Goal: Find contact information: Find contact information

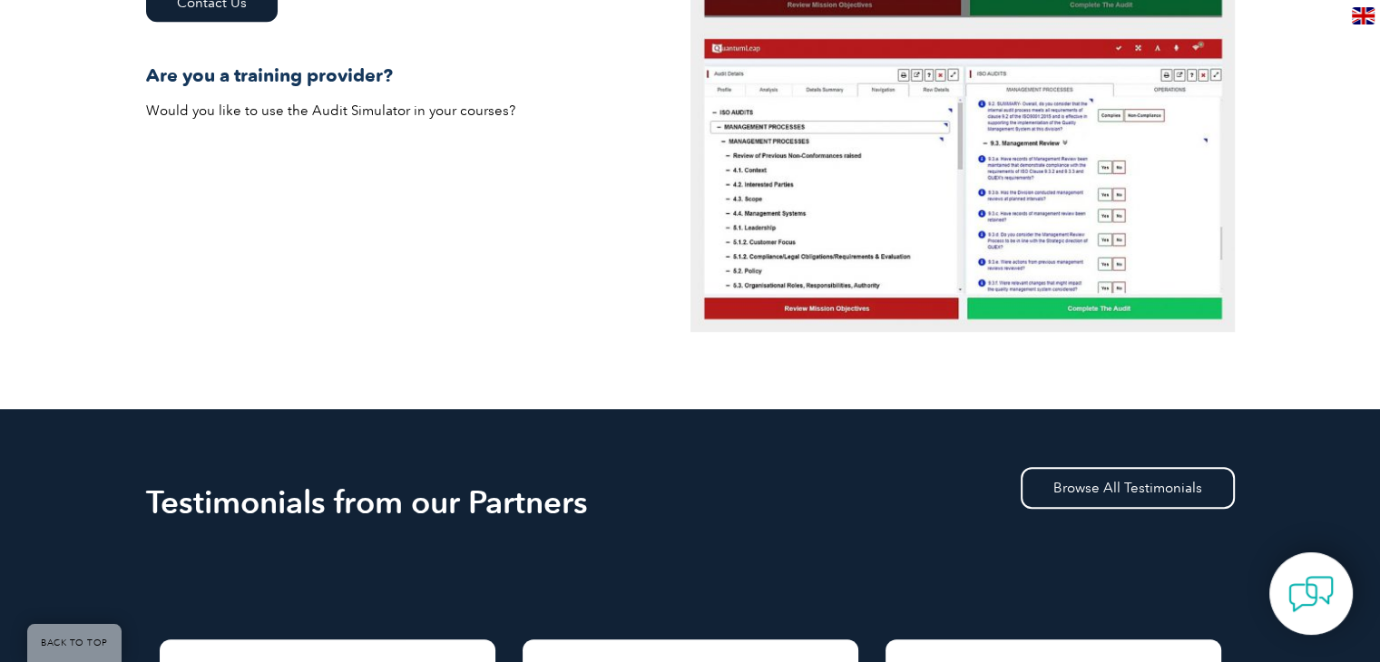
scroll to position [1270, 0]
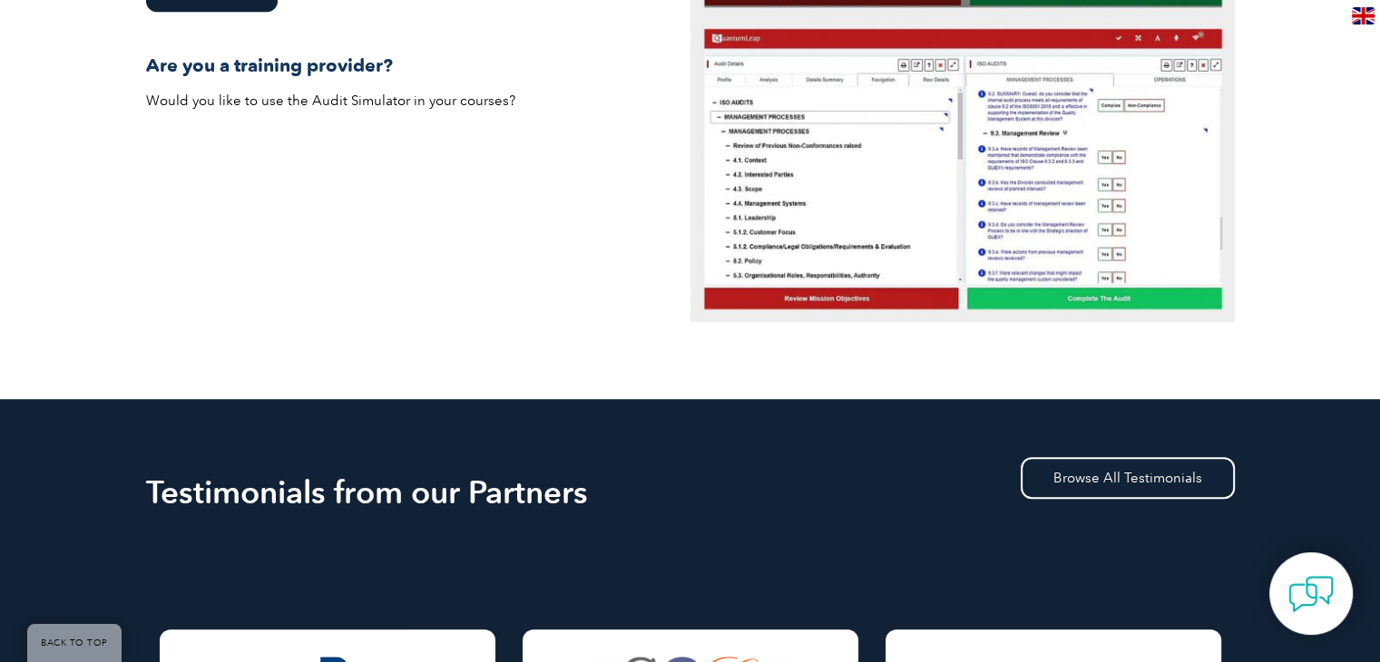
click at [345, 95] on p "Would you like to use the Audit Simulator in your courses?" at bounding box center [690, 101] width 1089 height 20
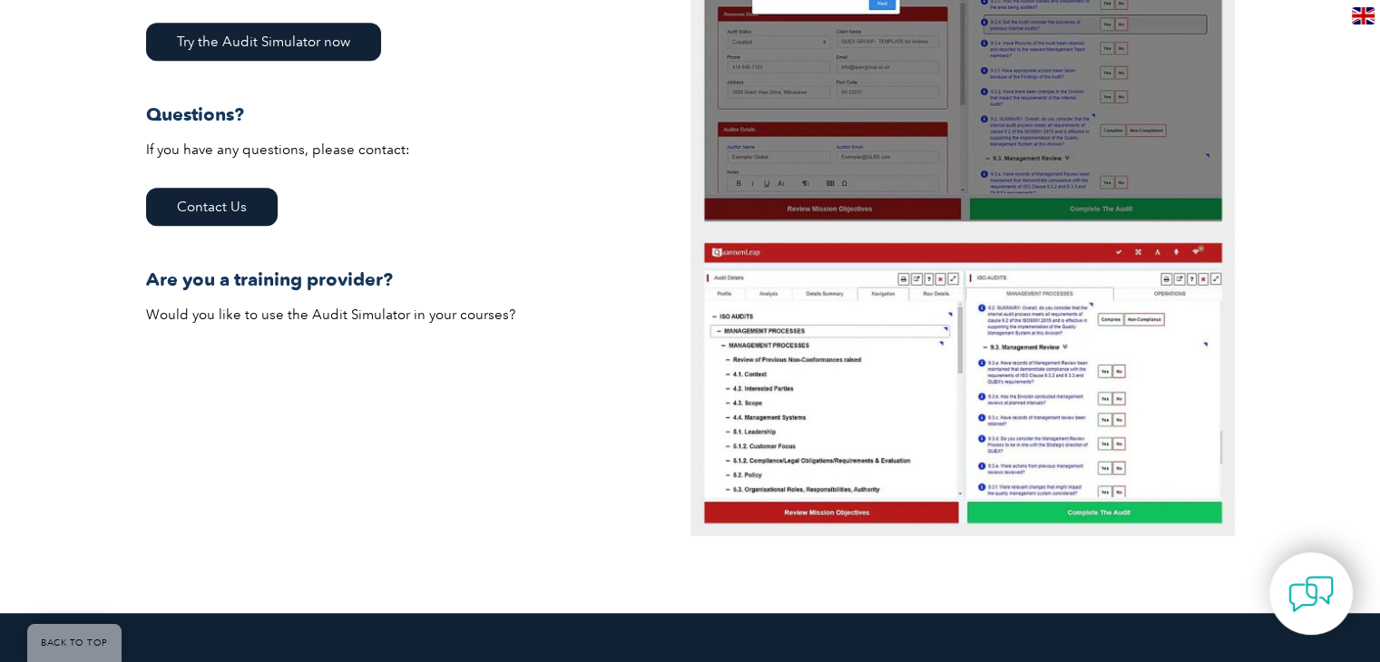
scroll to position [907, 0]
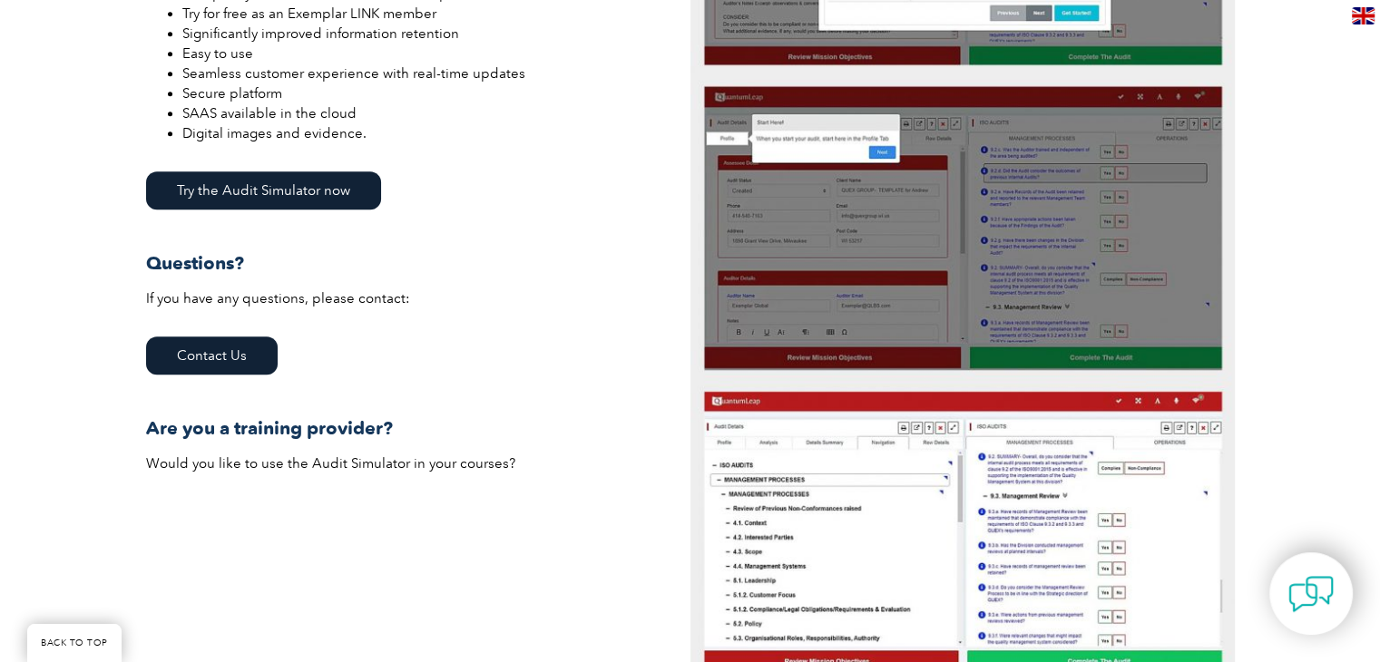
click at [340, 182] on link "Try the Audit Simulator now" at bounding box center [263, 190] width 235 height 38
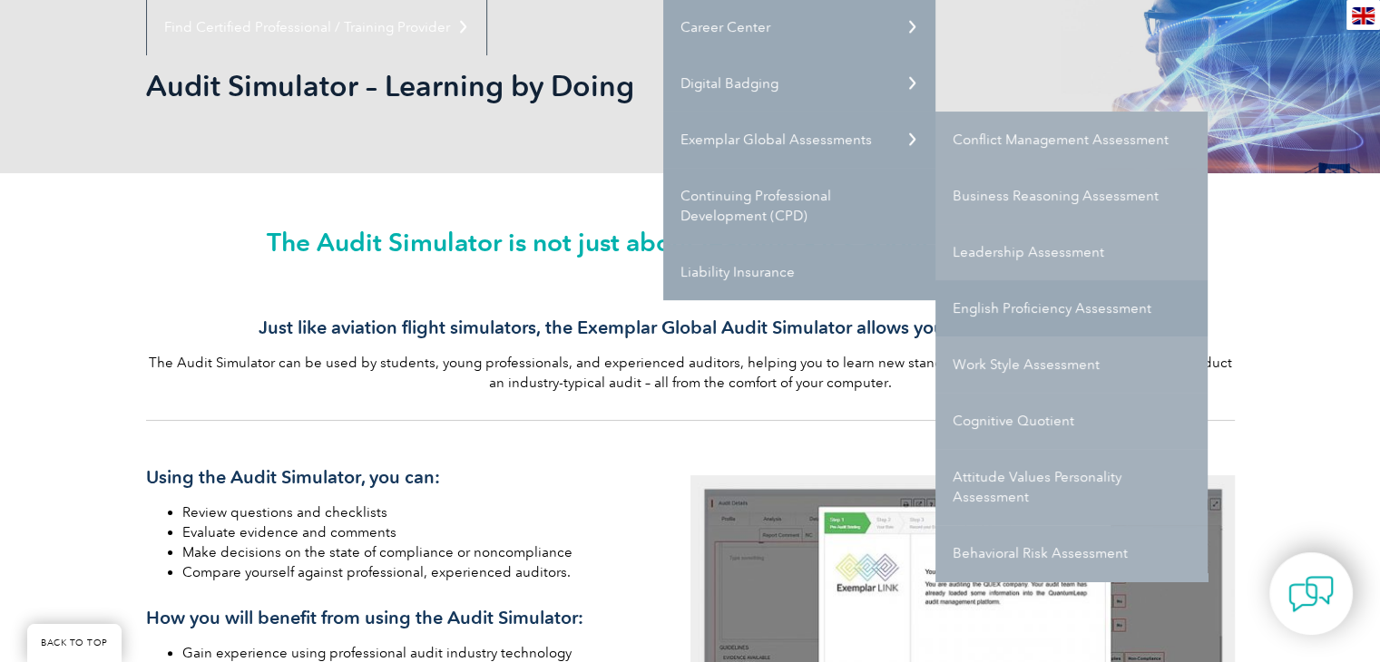
scroll to position [272, 0]
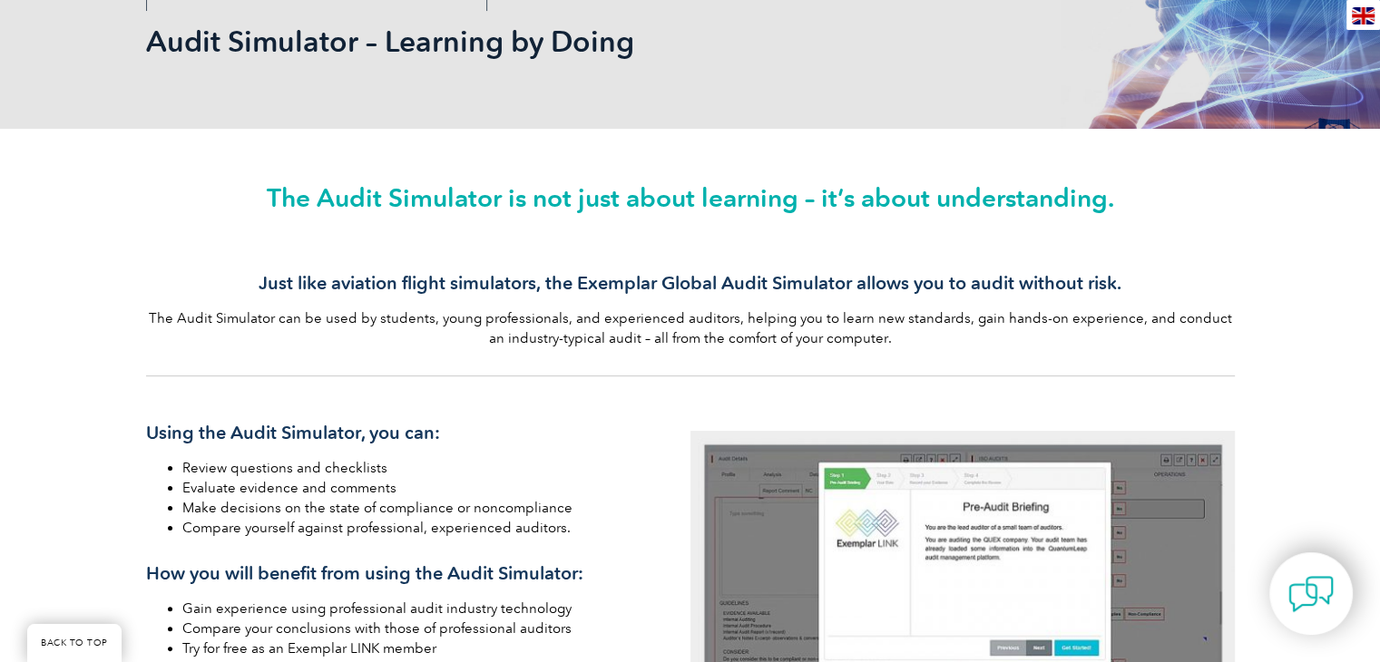
click at [558, 435] on h3 "Using the Audit Simulator, you can:" at bounding box center [690, 433] width 1089 height 23
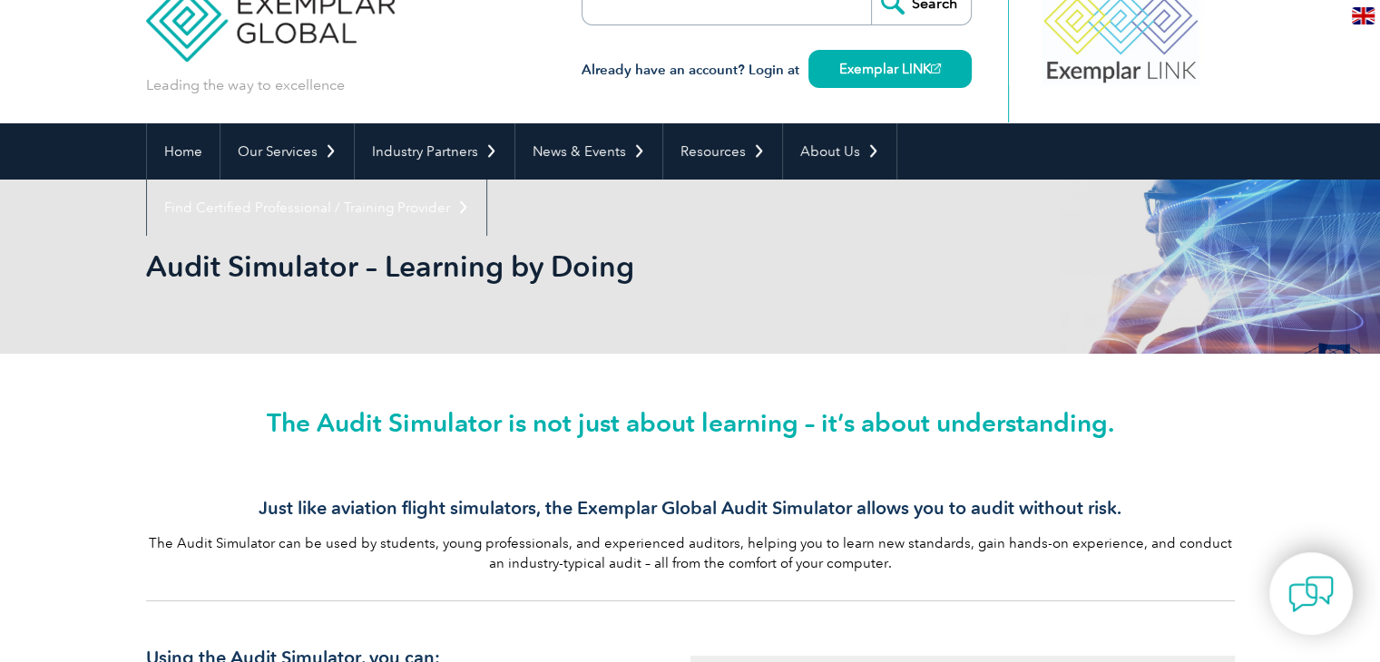
scroll to position [0, 0]
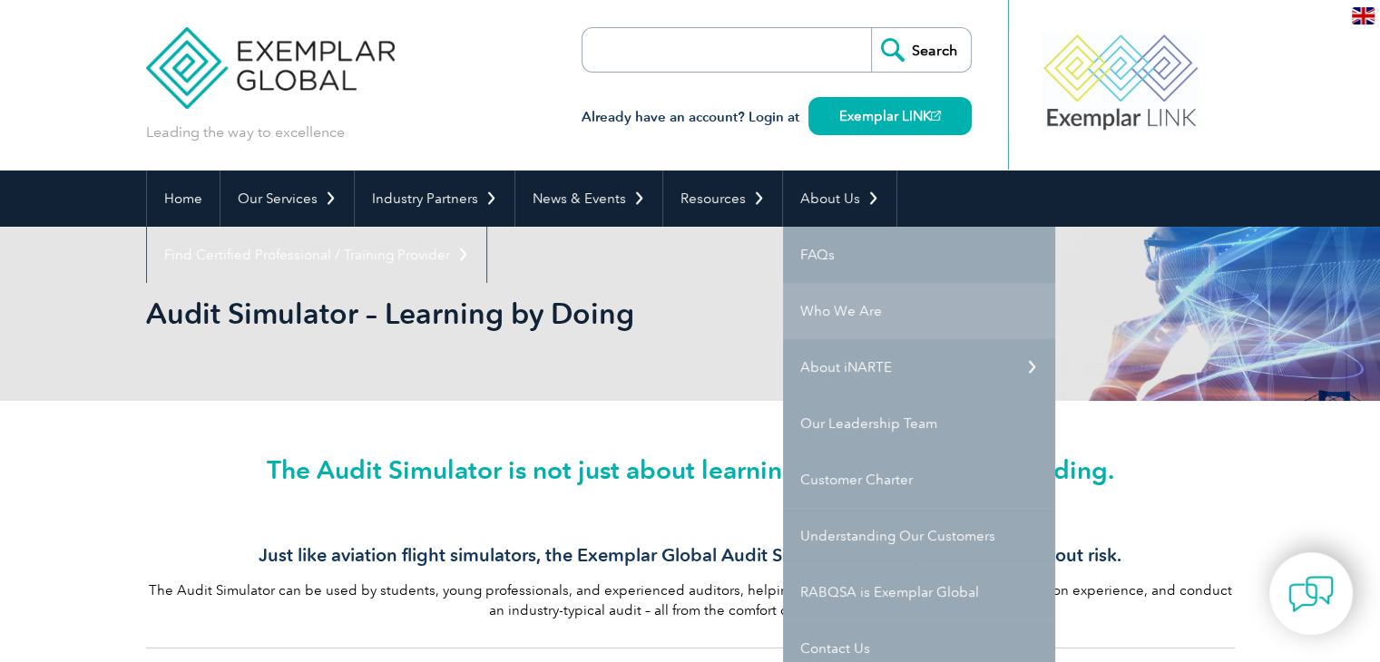
click at [813, 305] on link "Who We Are" at bounding box center [919, 311] width 272 height 56
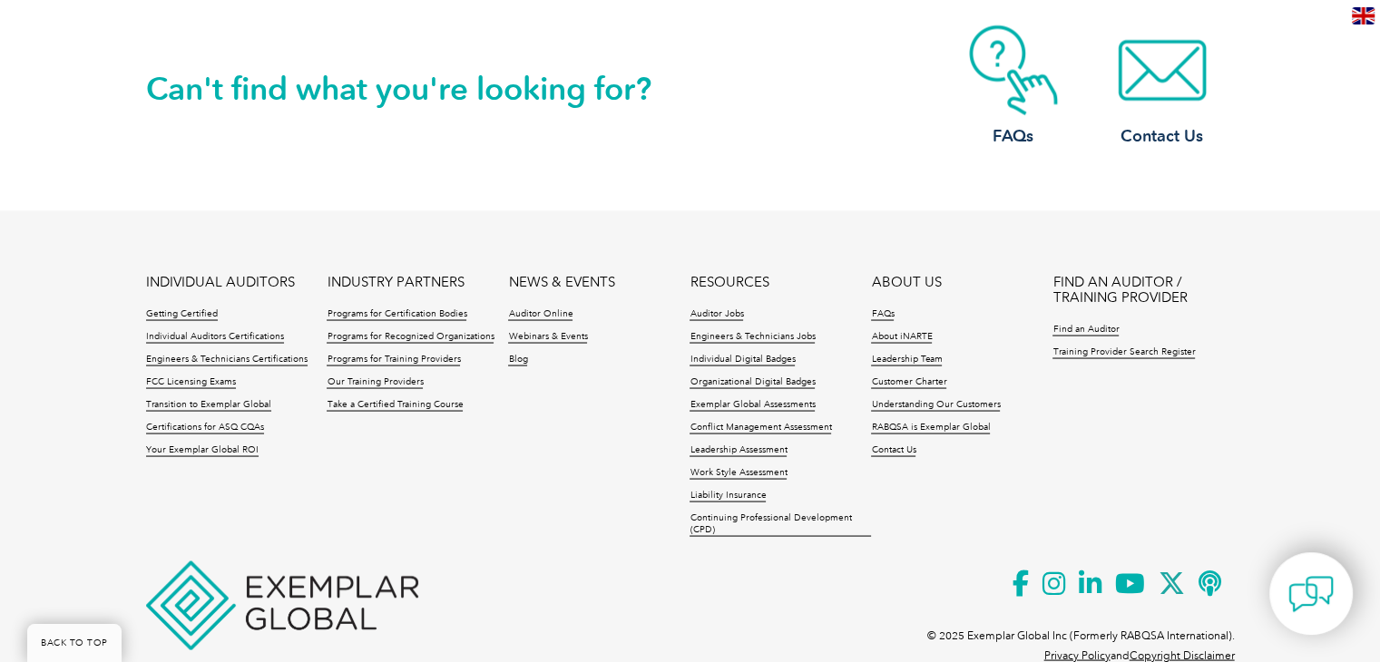
scroll to position [3360, 0]
click at [893, 443] on link "Contact Us" at bounding box center [893, 449] width 44 height 13
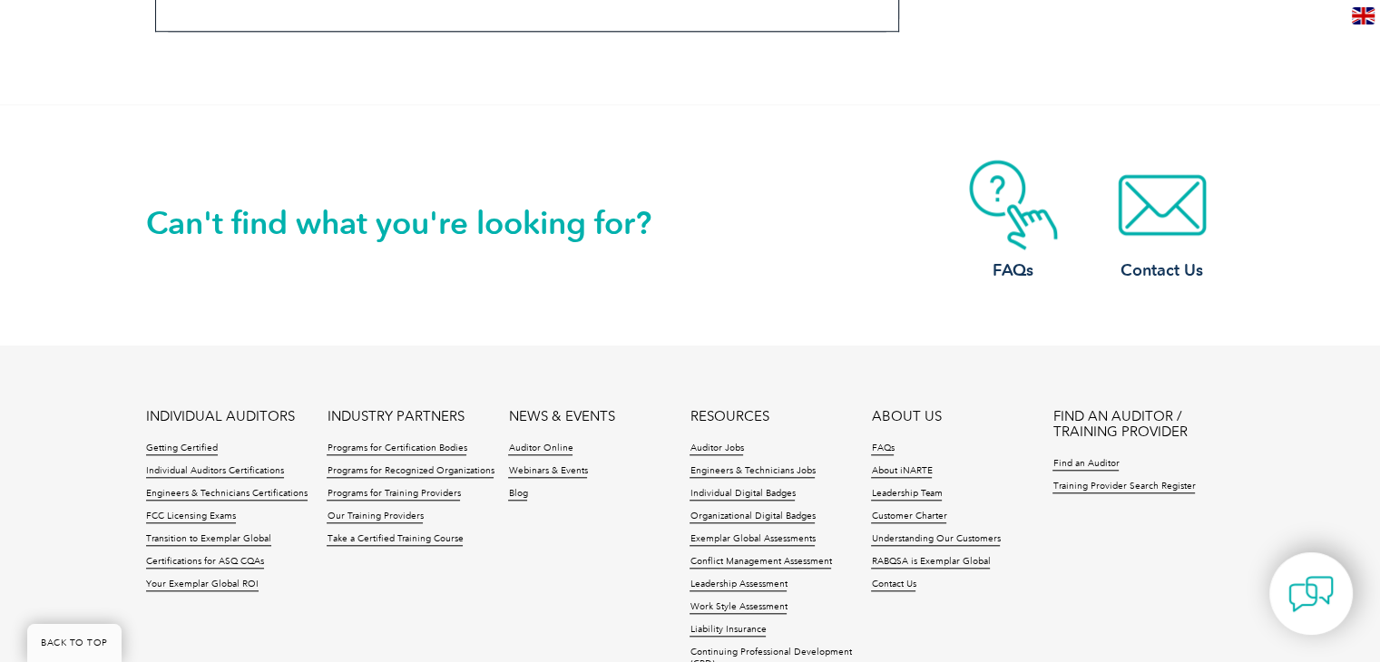
scroll to position [1633, 0]
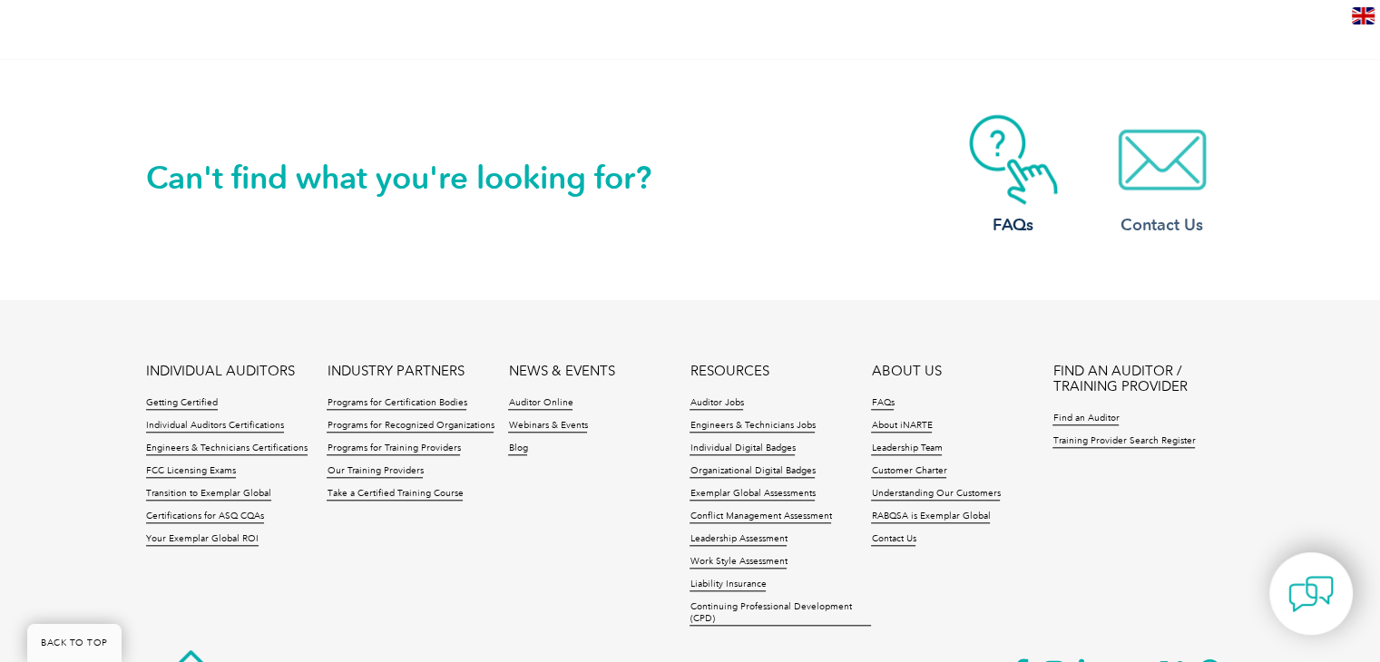
click at [1183, 179] on img at bounding box center [1162, 159] width 145 height 91
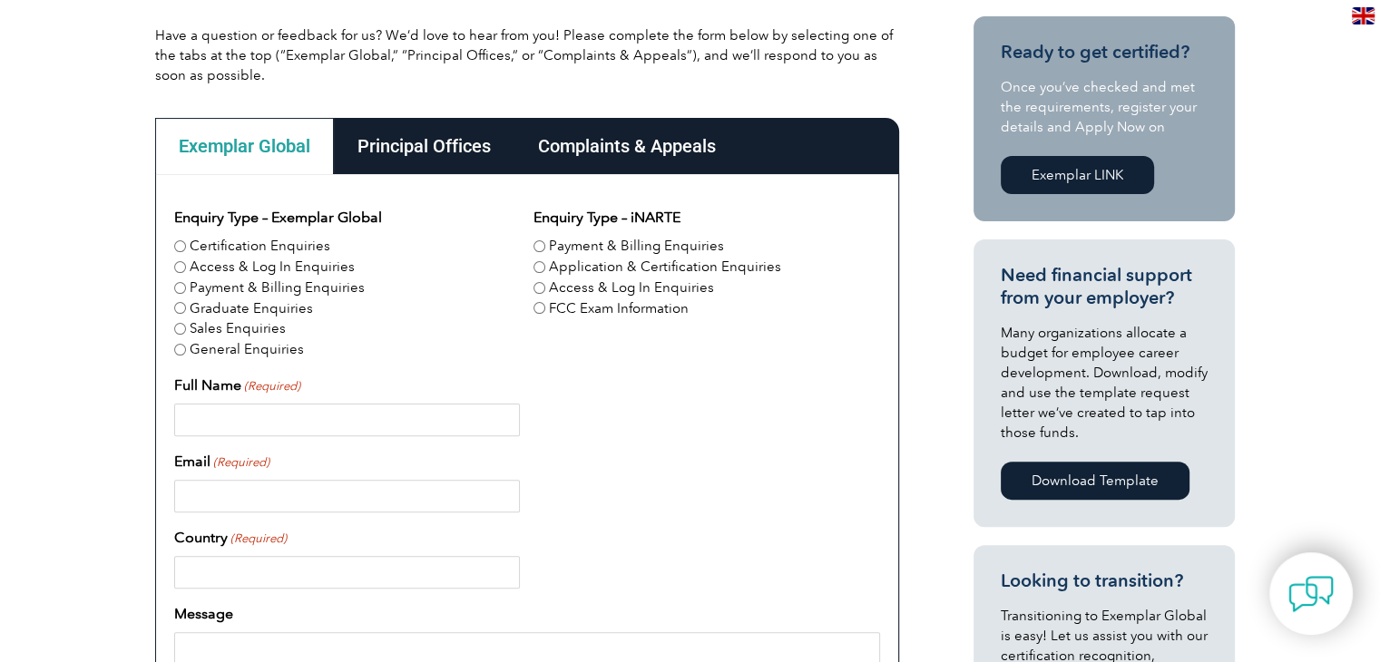
scroll to position [454, 0]
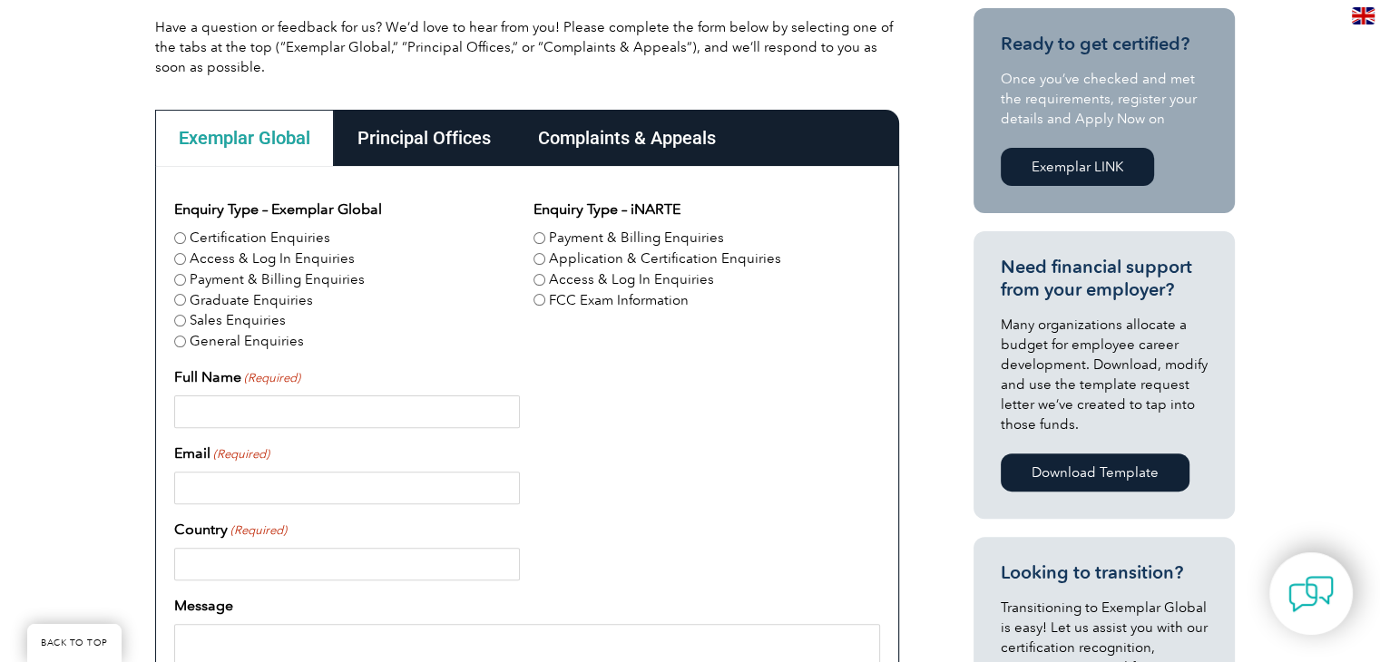
click at [440, 142] on div "Principal Offices" at bounding box center [424, 138] width 181 height 56
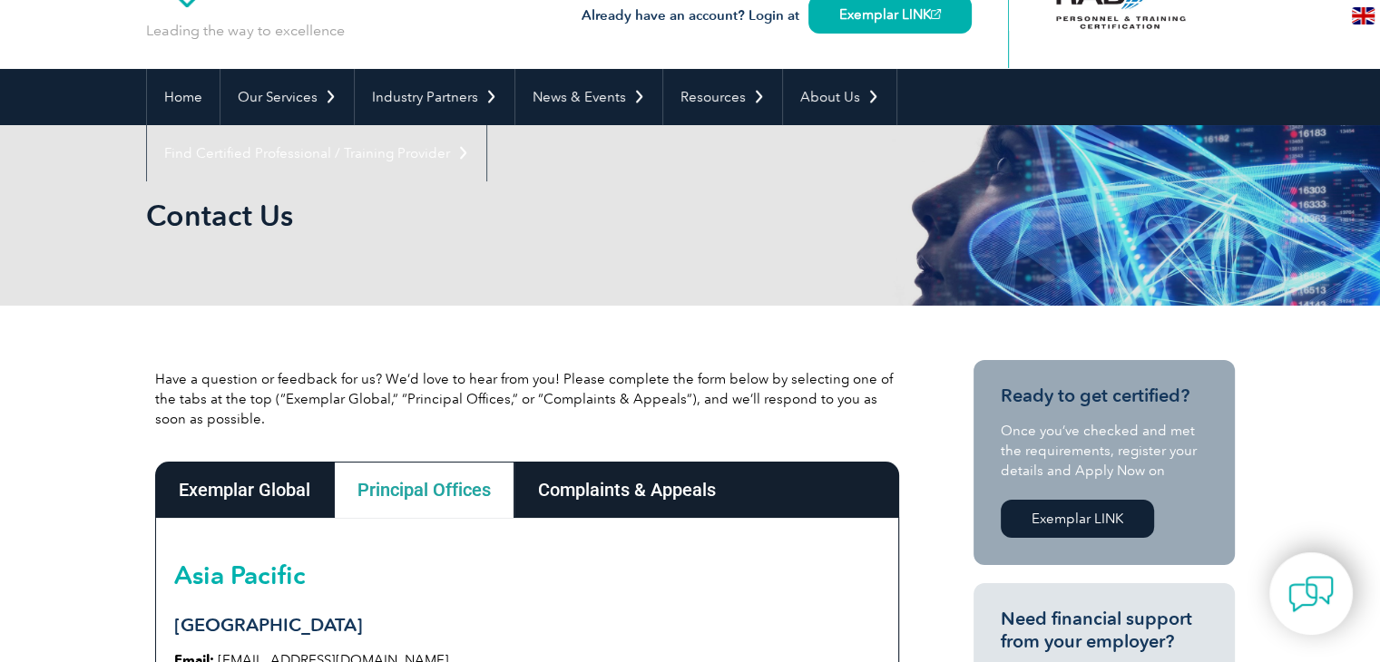
scroll to position [91, 0]
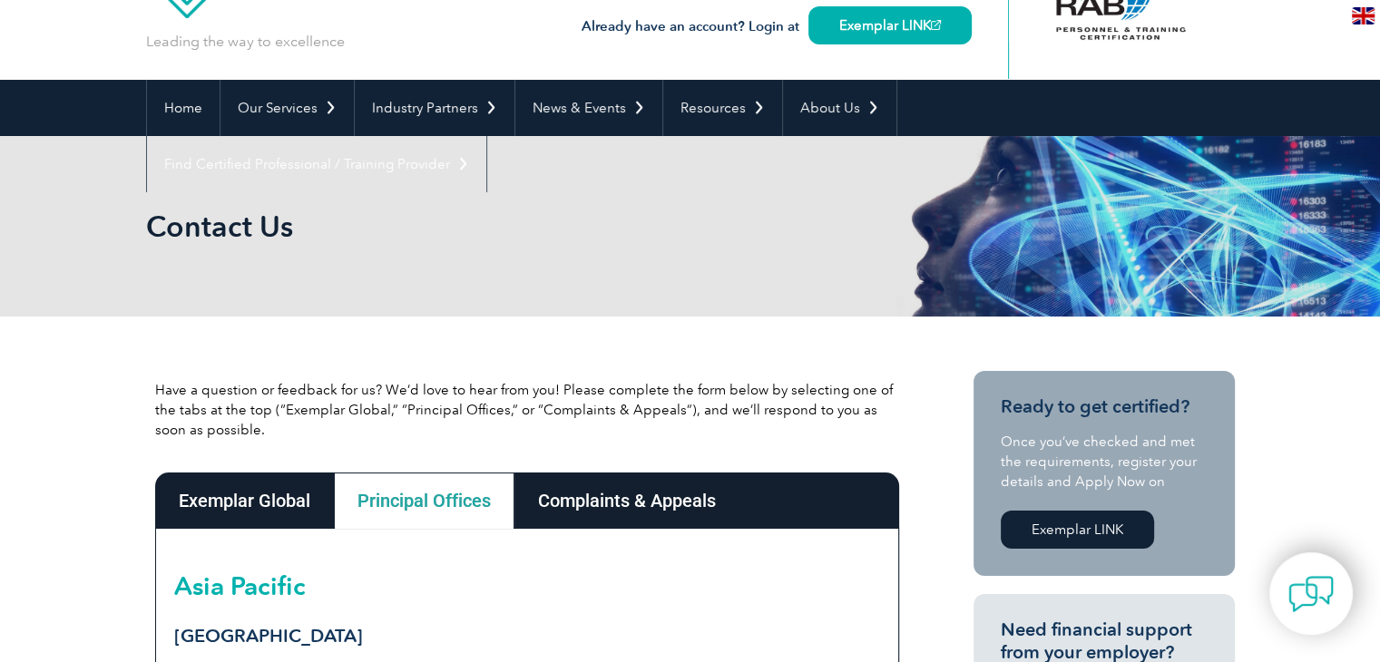
click at [599, 505] on div "Complaints & Appeals" at bounding box center [626, 501] width 225 height 56
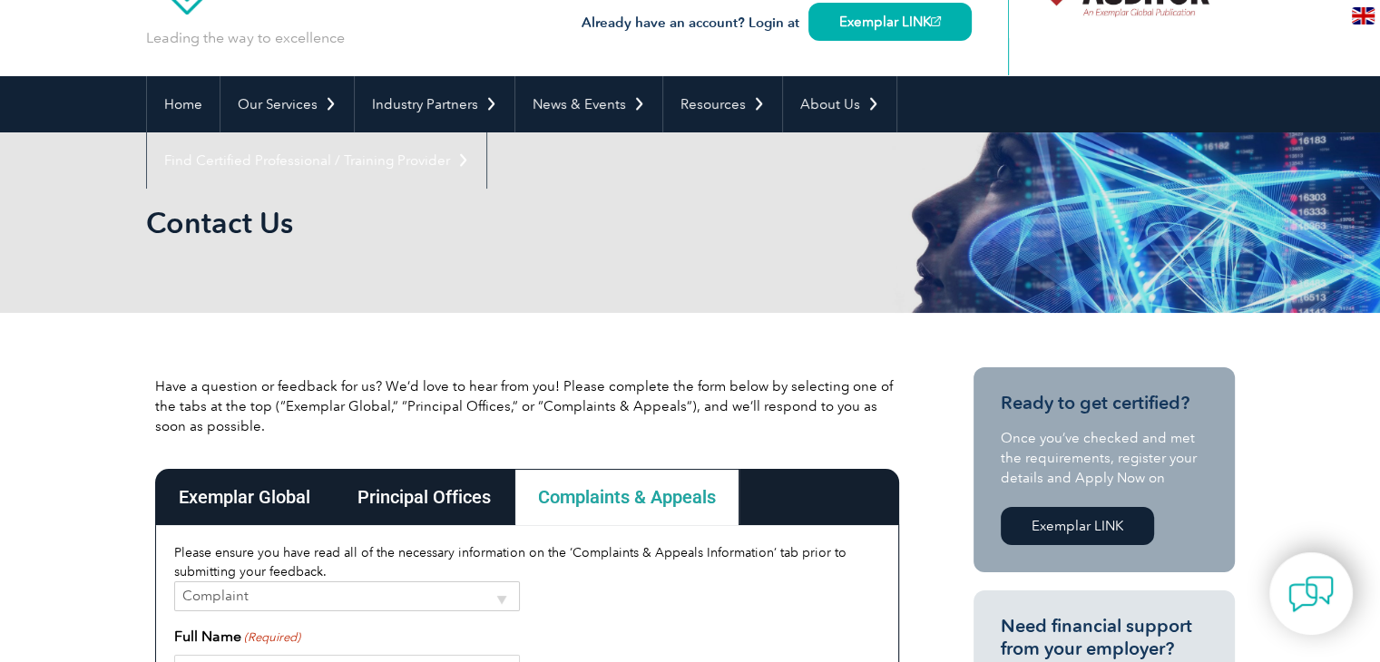
scroll to position [181, 0]
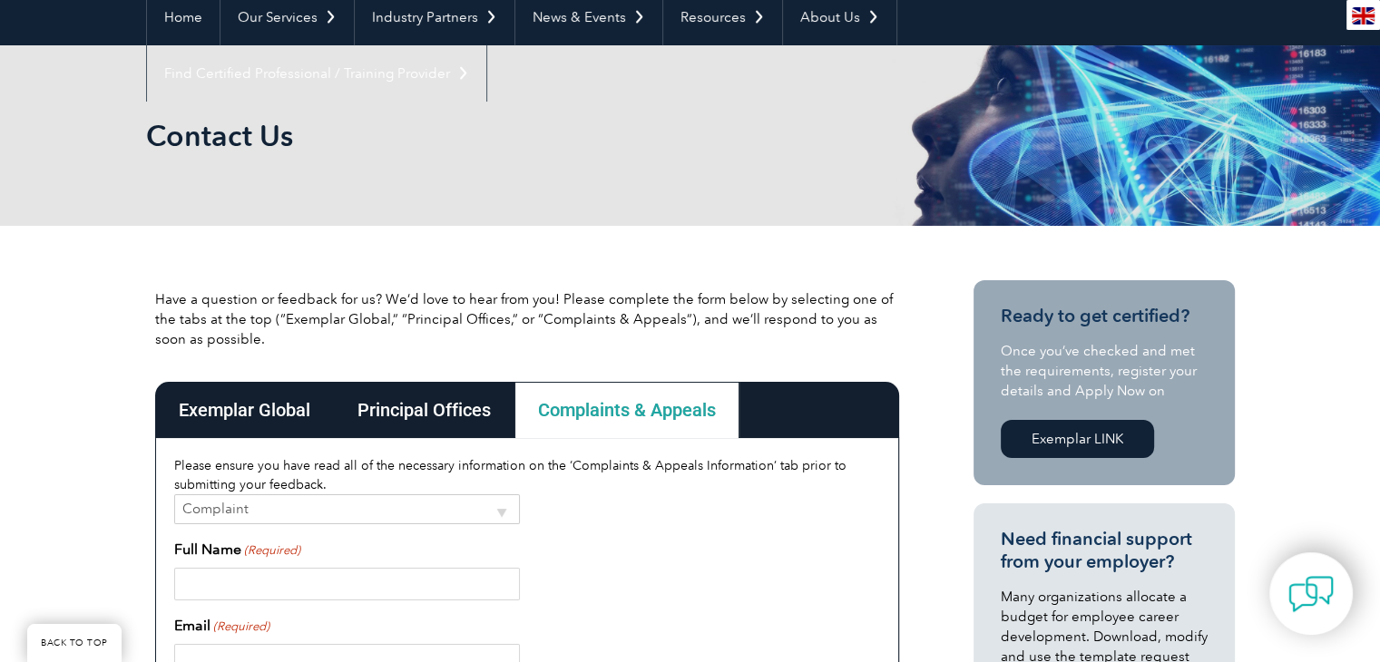
click at [272, 402] on div "Exemplar Global" at bounding box center [244, 410] width 179 height 56
